Goal: Check status

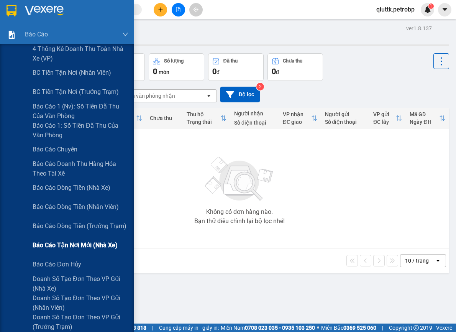
click at [67, 247] on span "Báo cáo tận nơi mới (nhà xe)" at bounding box center [75, 245] width 85 height 10
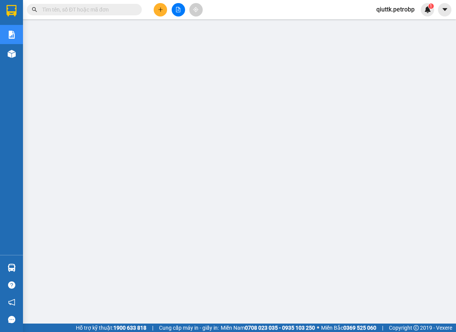
click at [84, 10] on input "text" at bounding box center [87, 9] width 90 height 8
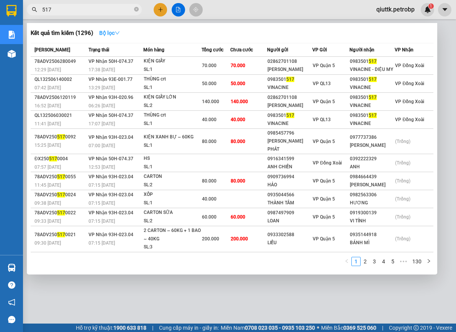
type input "517"
click at [118, 34] on icon "down" at bounding box center [116, 32] width 5 height 5
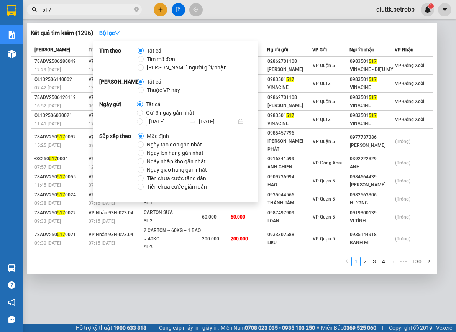
click at [167, 146] on span "Ngày tạo đơn gần nhất" at bounding box center [174, 144] width 61 height 8
click at [144, 146] on input "Ngày tạo đơn gần nhất" at bounding box center [140, 144] width 6 height 6
radio input "true"
radio input "false"
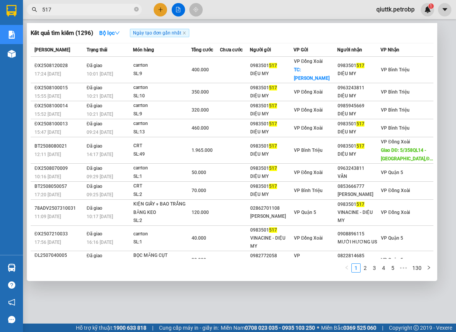
click at [108, 292] on div at bounding box center [228, 166] width 456 height 332
click at [99, 7] on input "517" at bounding box center [87, 9] width 90 height 8
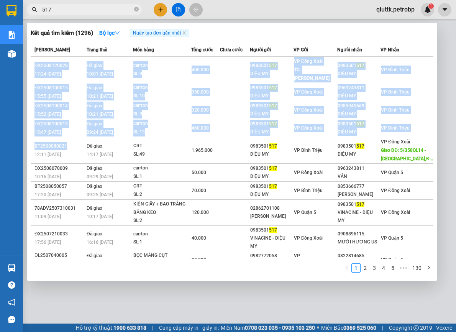
drag, startPoint x: 66, startPoint y: 149, endPoint x: 28, endPoint y: 144, distance: 37.9
click at [28, 144] on div "Kết quả tìm kiếm ( 1296 ) Bộ lọc Ngày tạo đơn gần nhất Mã ĐH Trạng thái Món hàn…" at bounding box center [232, 152] width 410 height 258
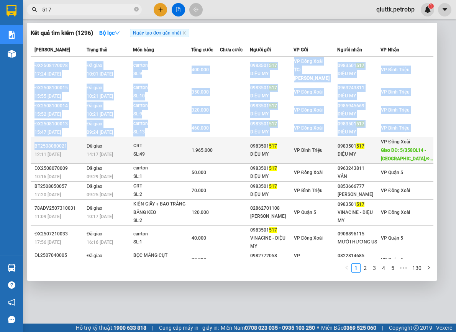
click at [69, 150] on div "BT2508080021" at bounding box center [59, 146] width 50 height 8
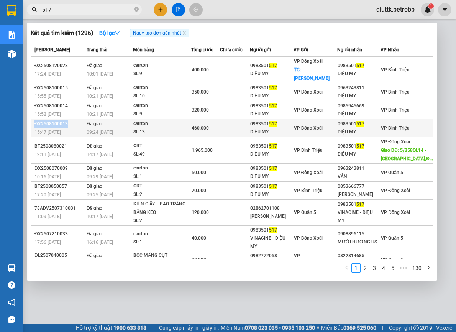
drag, startPoint x: 67, startPoint y: 122, endPoint x: 31, endPoint y: 122, distance: 35.6
click at [31, 122] on td "ĐX2508100013 15:47 - 10/08" at bounding box center [58, 128] width 54 height 18
copy div "ĐX2508100013"
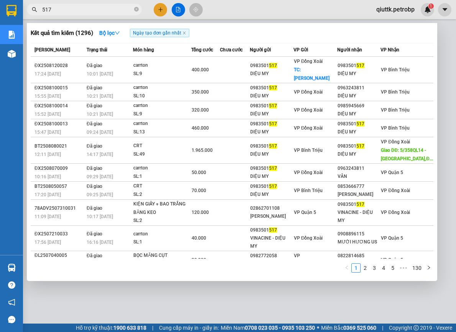
click at [57, 7] on input "517" at bounding box center [87, 9] width 90 height 8
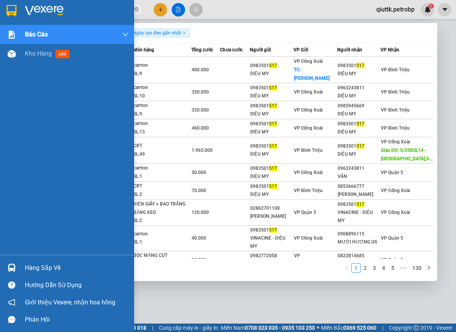
drag, startPoint x: 57, startPoint y: 6, endPoint x: 21, endPoint y: 2, distance: 35.4
click at [21, 2] on section "Kết quả tìm kiếm ( 1296 ) Bộ lọc Ngày tạo đơn gần nhất Mã ĐH Trạng thái Món hàn…" at bounding box center [228, 166] width 456 height 332
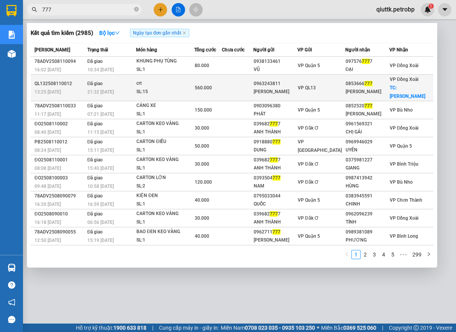
type input "777"
click at [70, 83] on div "QL132508110012" at bounding box center [59, 84] width 51 height 8
click at [54, 85] on div "QL132508110012" at bounding box center [59, 84] width 51 height 8
drag, startPoint x: 70, startPoint y: 82, endPoint x: 34, endPoint y: 82, distance: 36.8
click at [34, 82] on td "QL132508110012 13:25 - 11/08" at bounding box center [58, 88] width 55 height 26
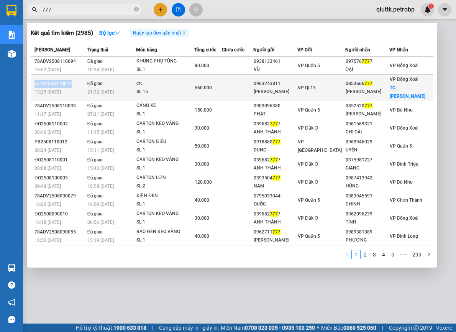
copy div "QL132508110012"
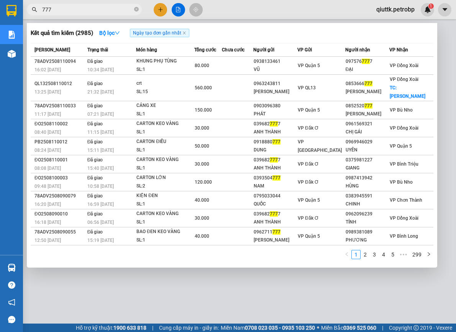
click at [97, 287] on div at bounding box center [228, 166] width 456 height 332
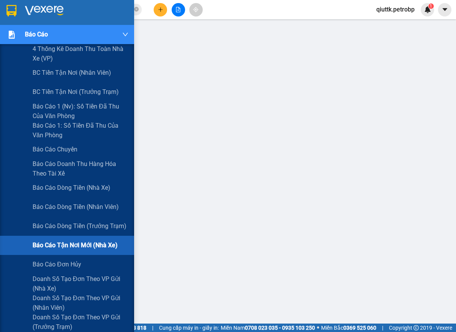
click at [77, 38] on div "Báo cáo" at bounding box center [76, 34] width 103 height 19
